Goal: Task Accomplishment & Management: Use online tool/utility

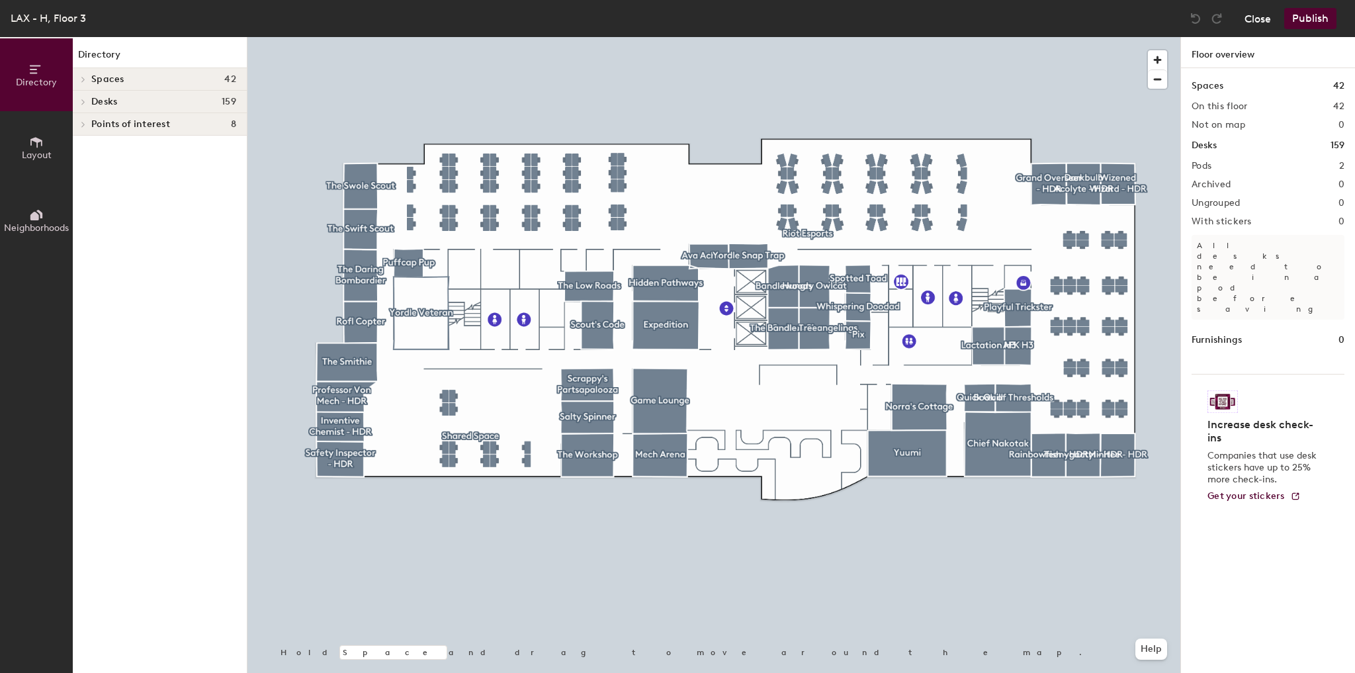
click at [1257, 22] on button "Close" at bounding box center [1258, 18] width 26 height 21
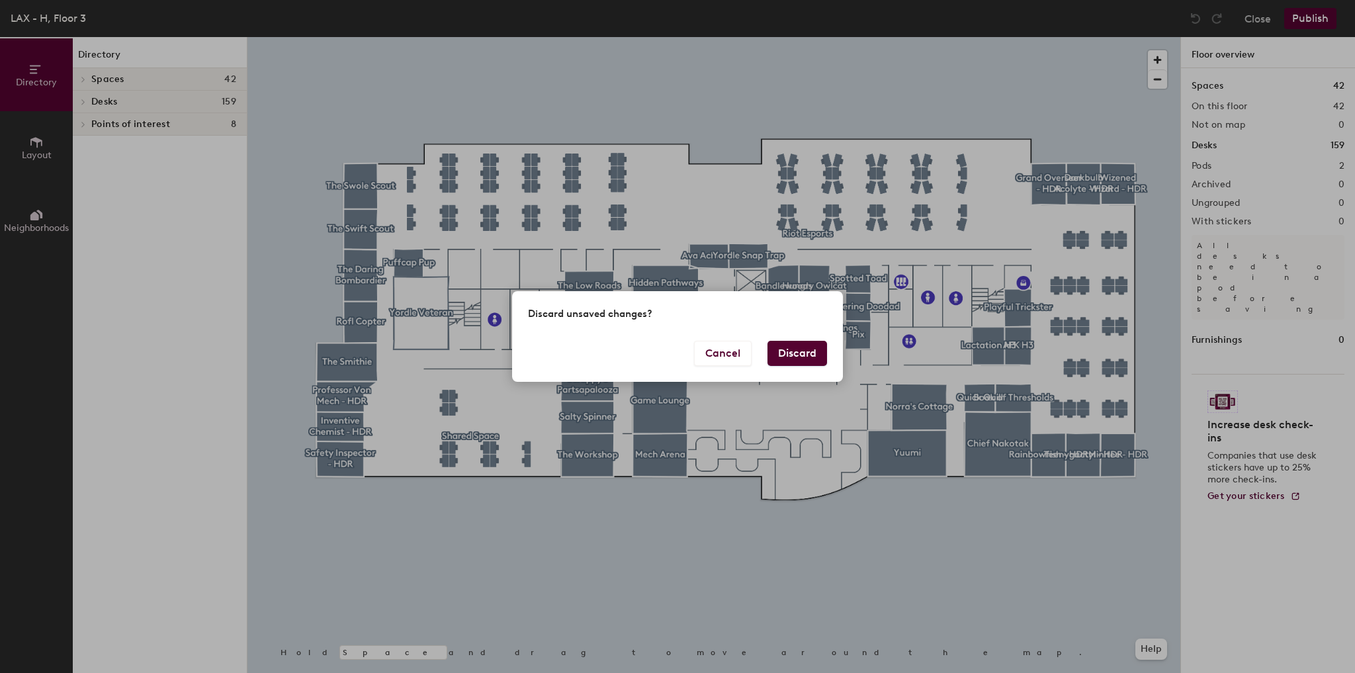
click at [823, 355] on button "Discard" at bounding box center [798, 353] width 60 height 25
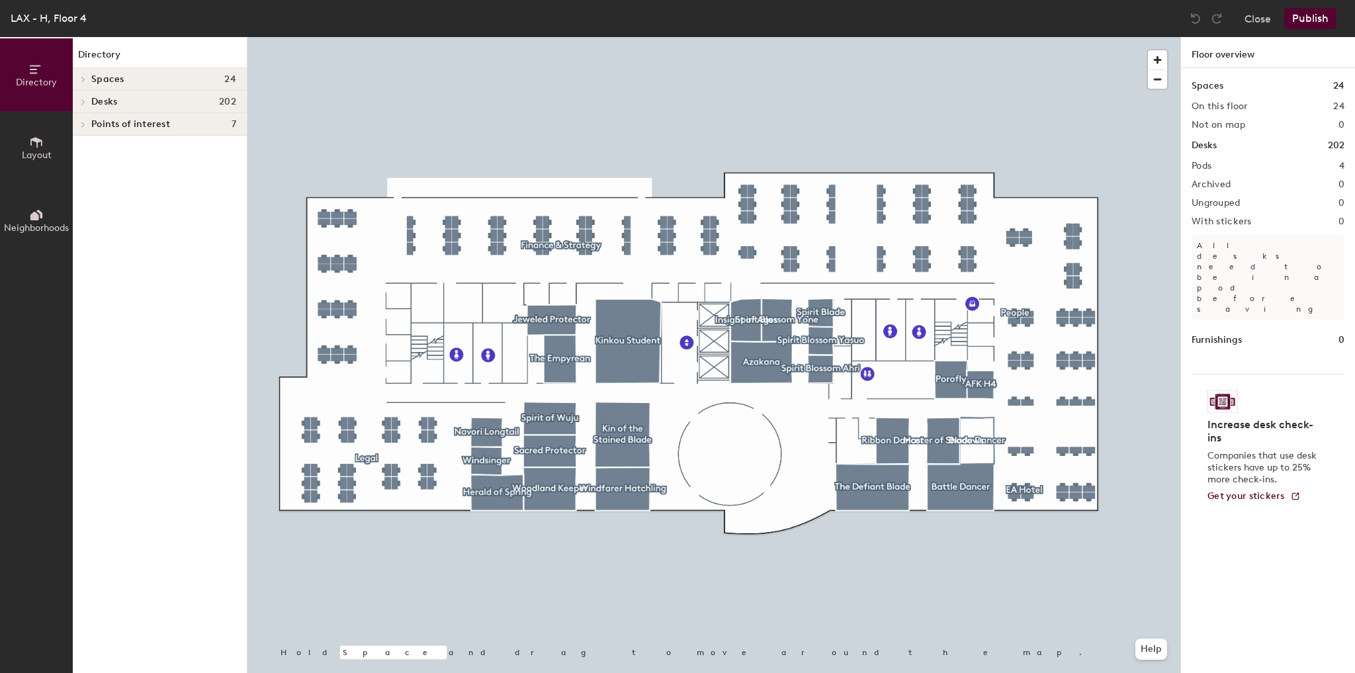
click at [1134, 37] on div at bounding box center [713, 37] width 933 height 0
click at [1255, 26] on button "Close" at bounding box center [1258, 18] width 26 height 21
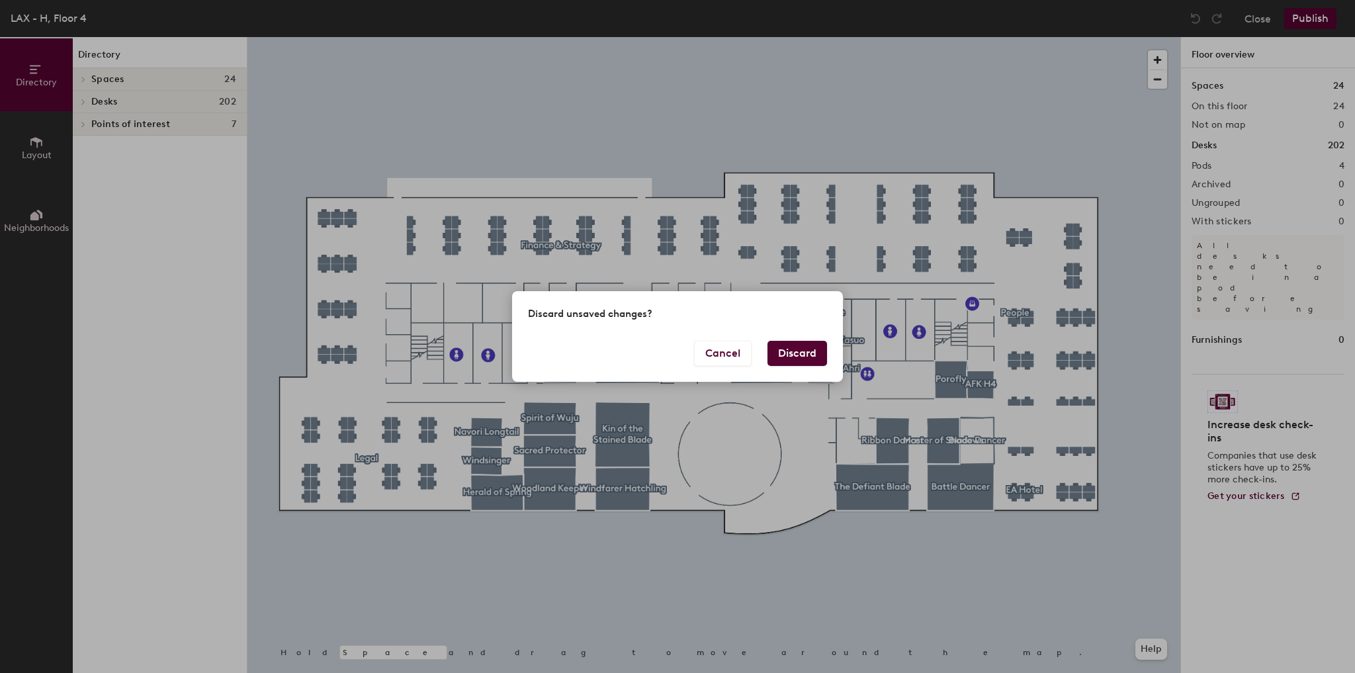
click at [825, 357] on button "Discard" at bounding box center [798, 353] width 60 height 25
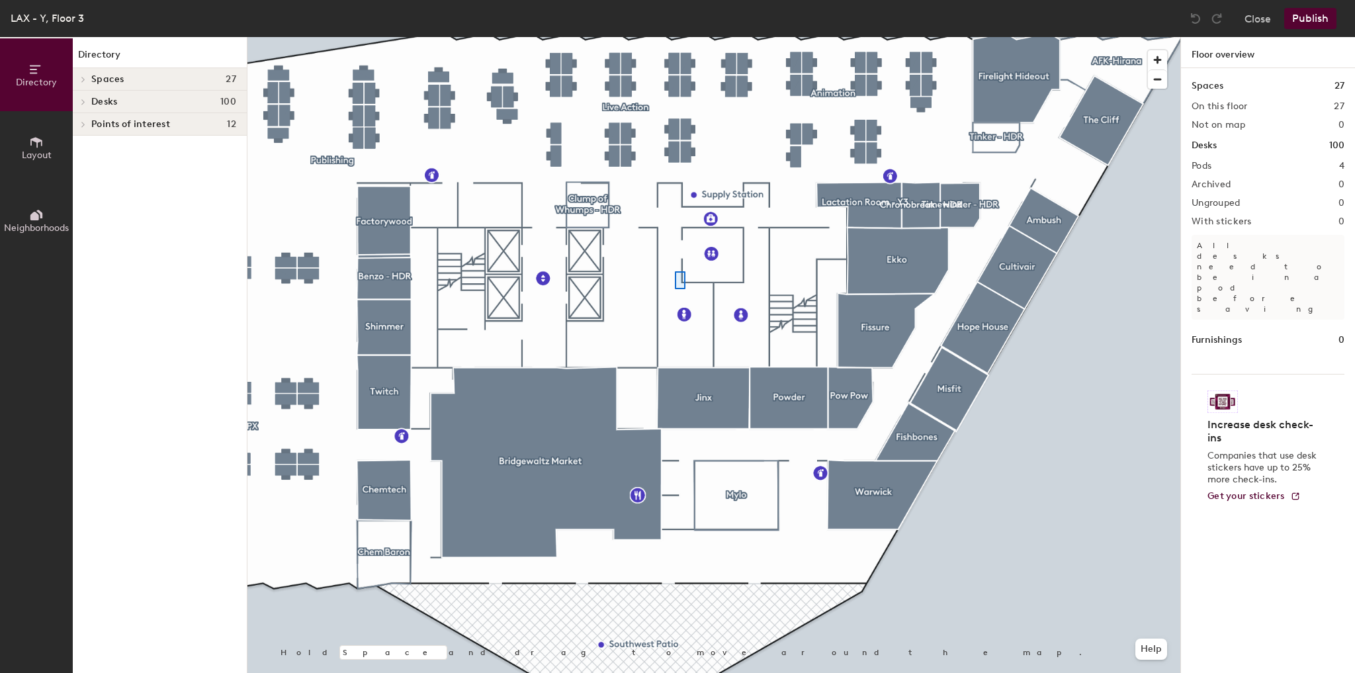
click at [675, 37] on div at bounding box center [713, 37] width 933 height 0
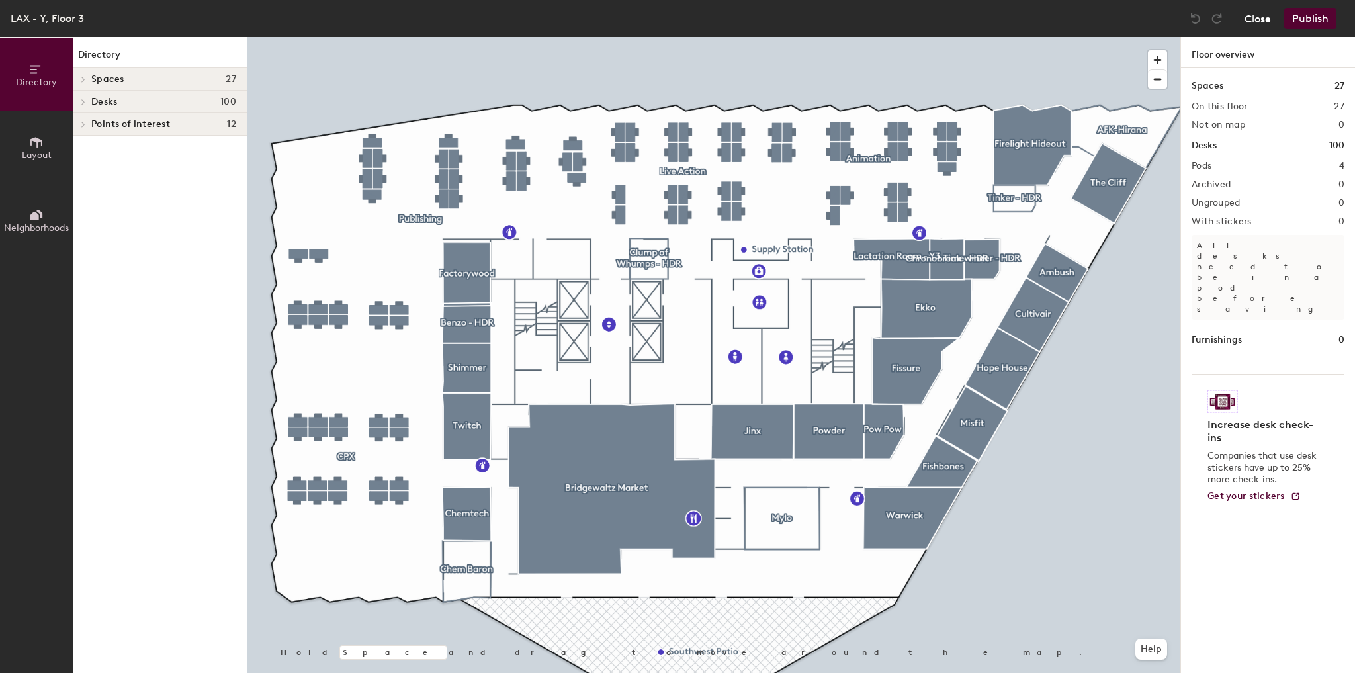
click at [1260, 21] on button "Close" at bounding box center [1258, 18] width 26 height 21
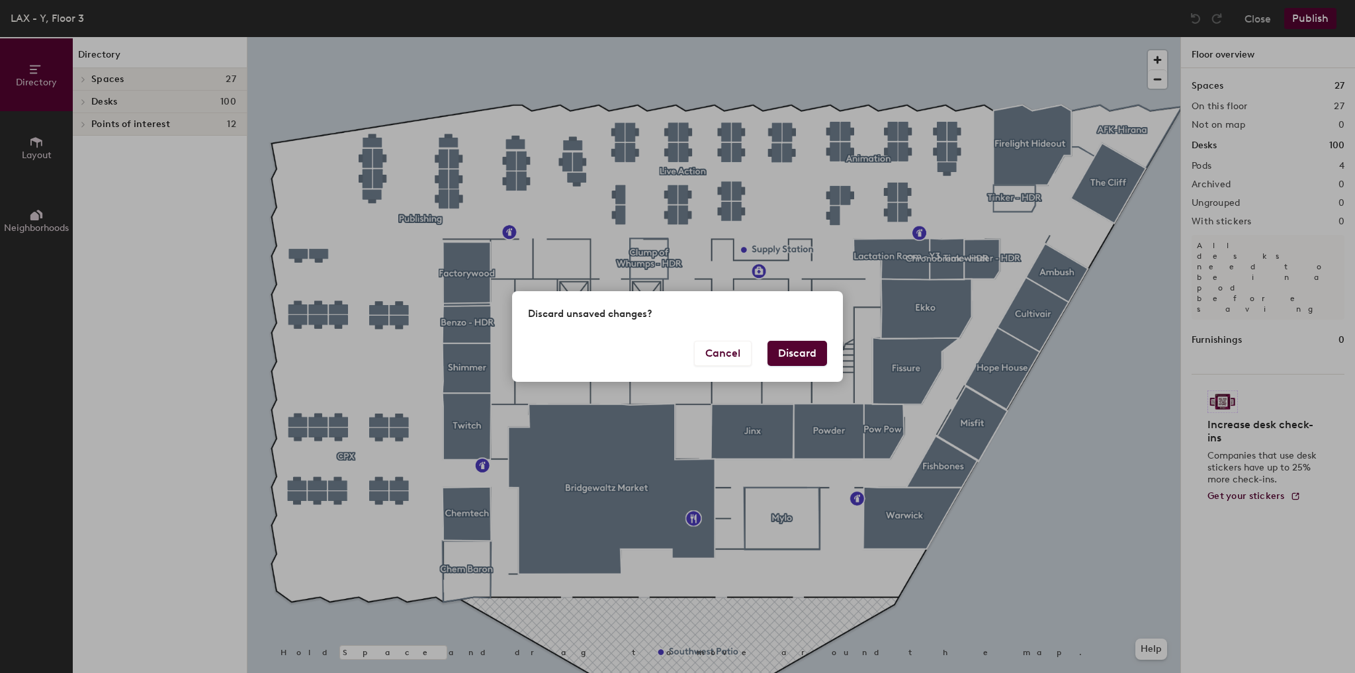
click at [795, 352] on button "Discard" at bounding box center [798, 353] width 60 height 25
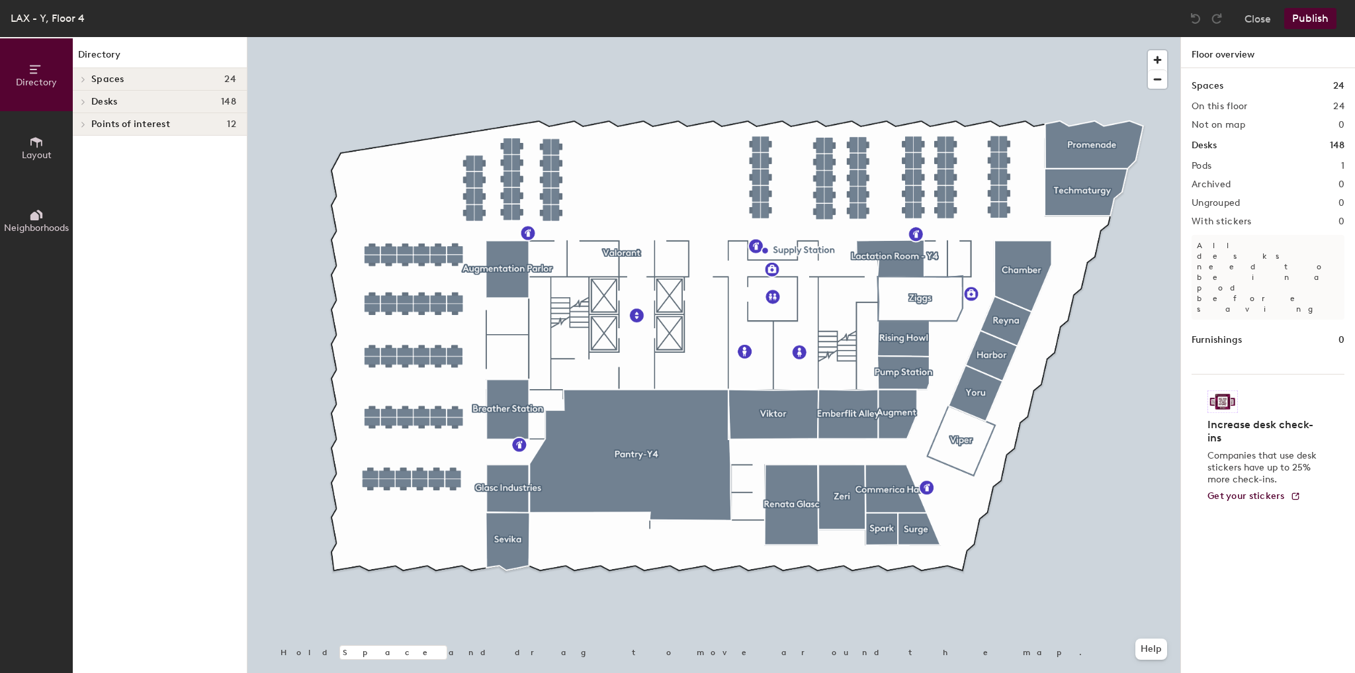
click at [1042, 37] on div at bounding box center [713, 37] width 933 height 0
click at [1260, 28] on button "Close" at bounding box center [1258, 18] width 26 height 21
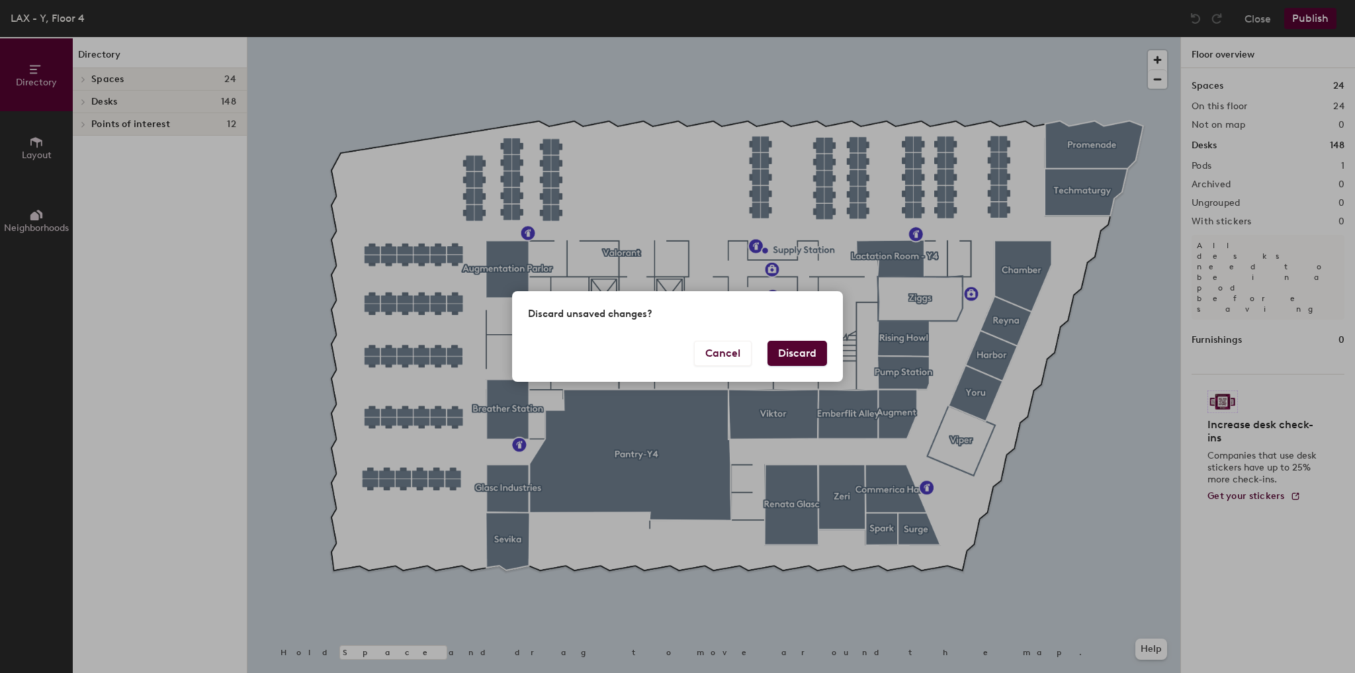
click at [780, 357] on button "Discard" at bounding box center [798, 353] width 60 height 25
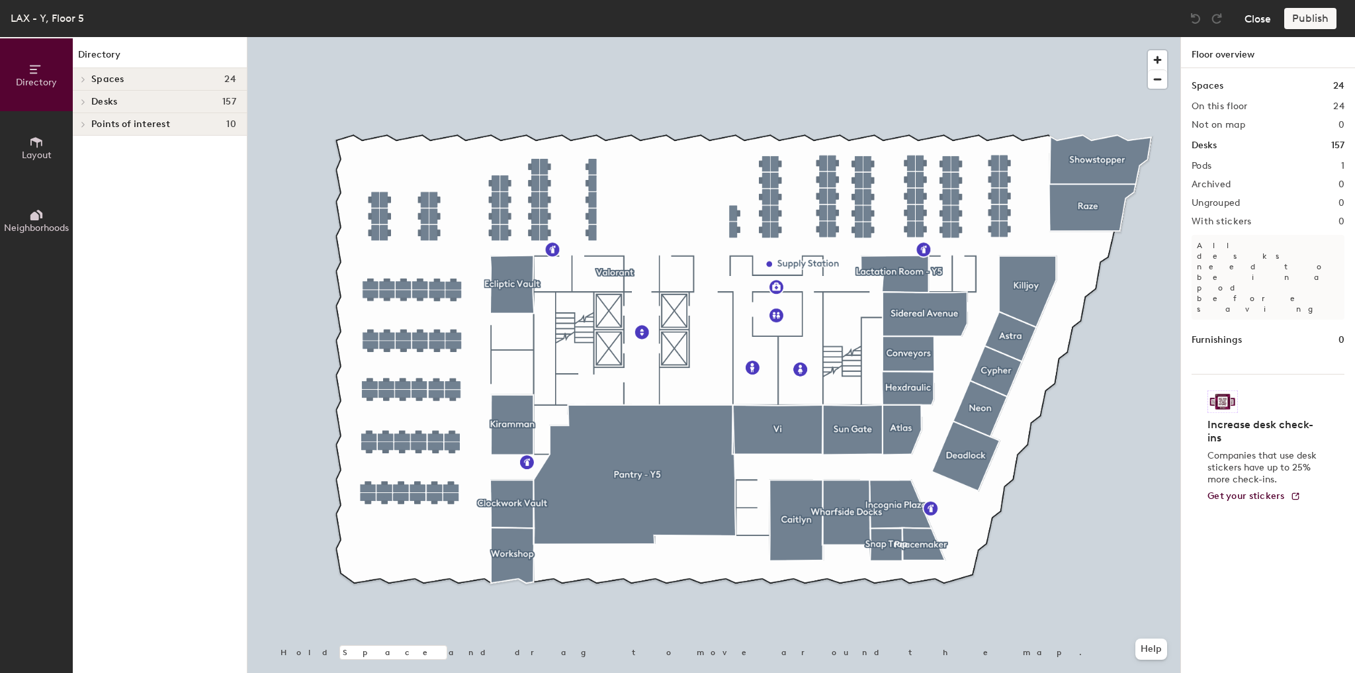
click at [1258, 22] on button "Close" at bounding box center [1258, 18] width 26 height 21
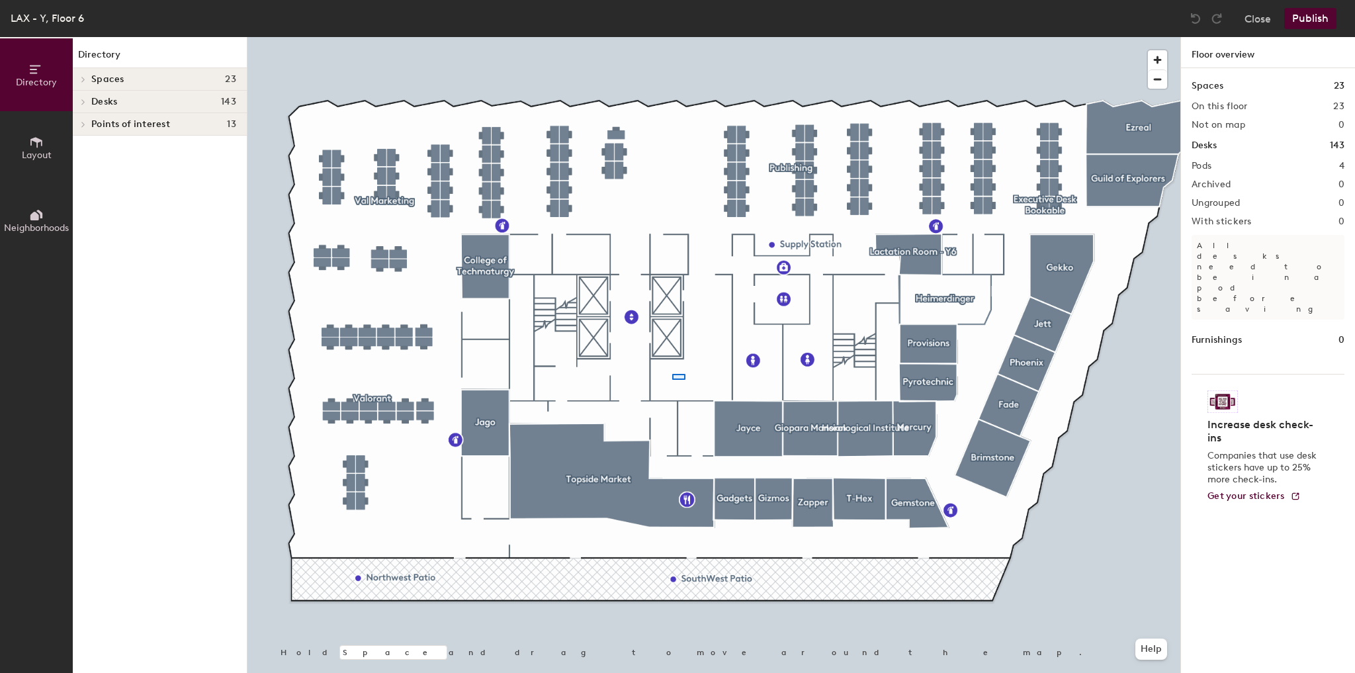
click at [687, 37] on div at bounding box center [713, 37] width 933 height 0
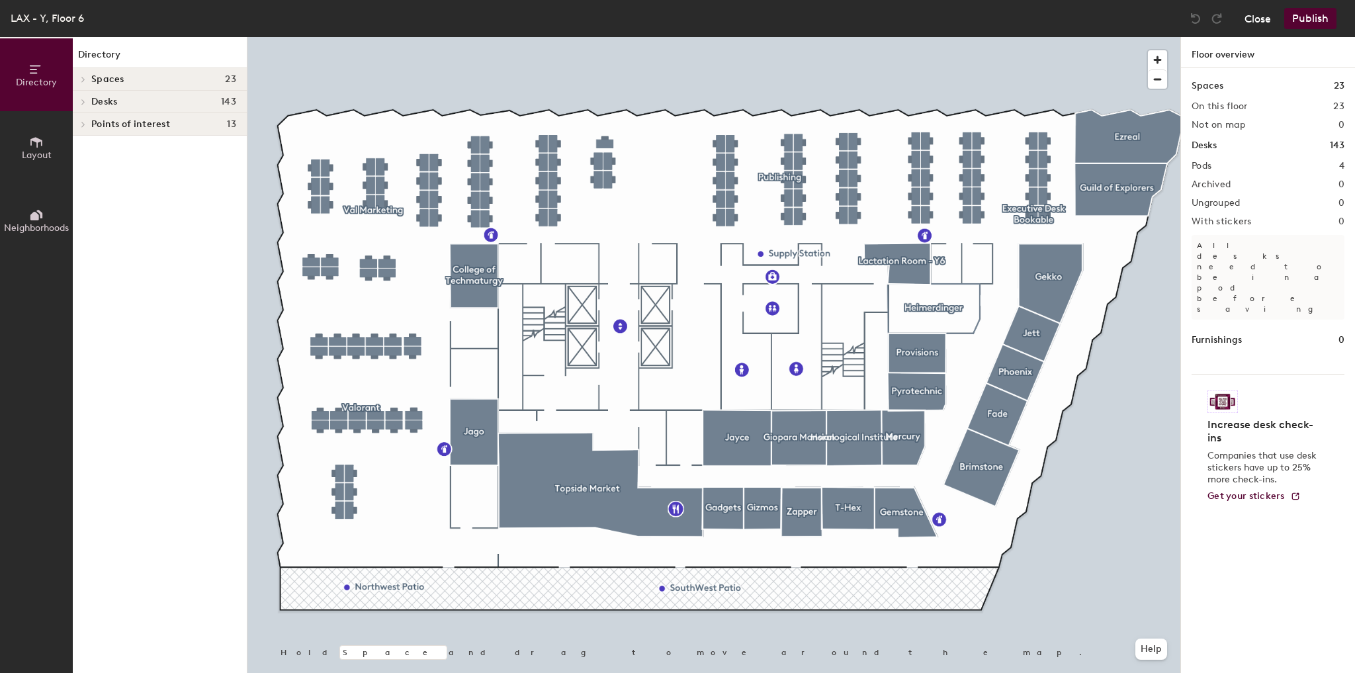
click at [1252, 19] on button "Close" at bounding box center [1258, 18] width 26 height 21
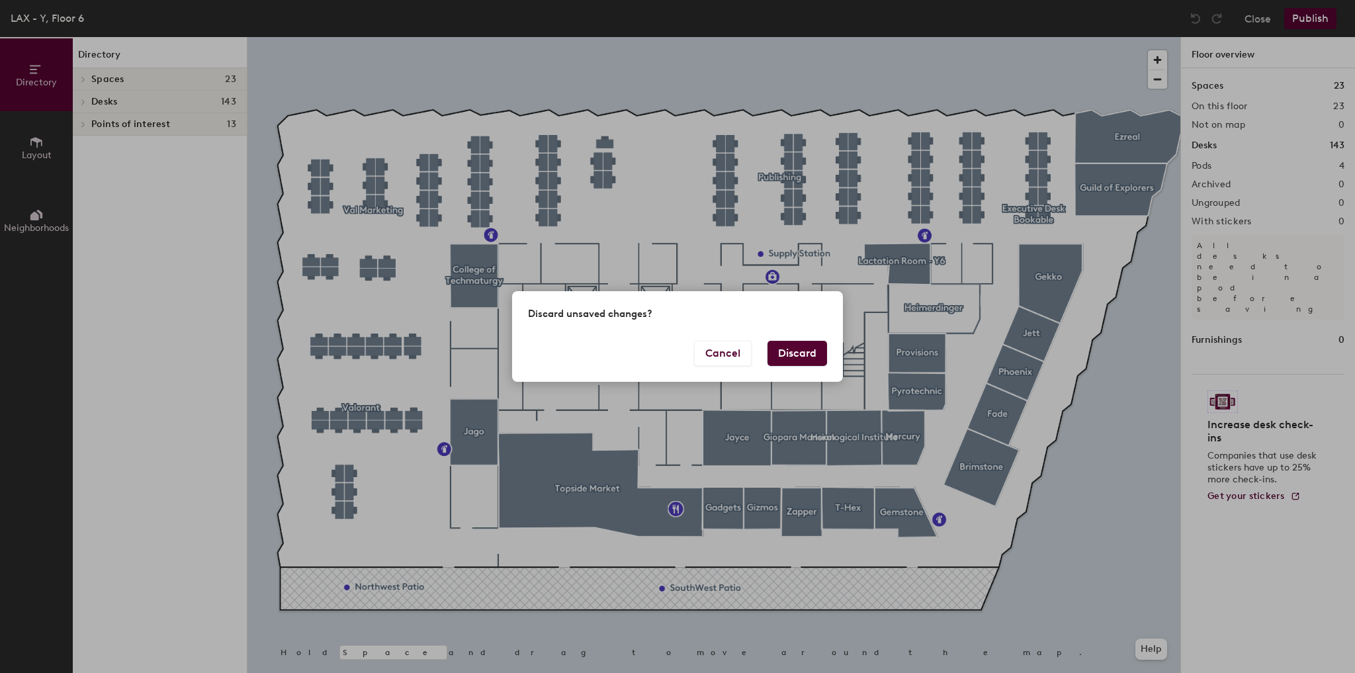
click at [817, 349] on button "Discard" at bounding box center [798, 353] width 60 height 25
